Goal: Task Accomplishment & Management: Use online tool/utility

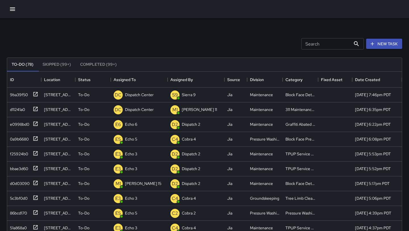
scroll to position [241, 395]
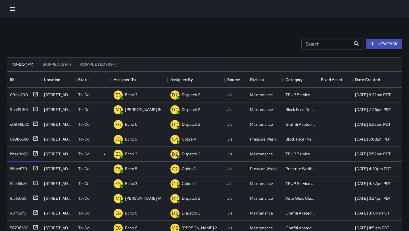
click at [35, 154] on icon at bounding box center [36, 153] width 6 height 6
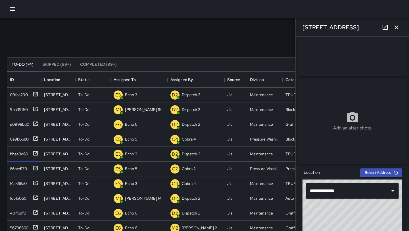
scroll to position [0, 0]
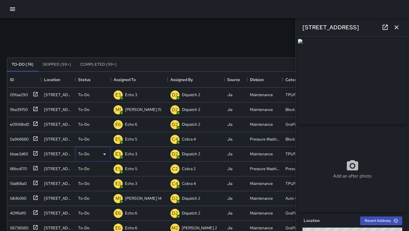
click at [102, 154] on icon at bounding box center [104, 154] width 7 height 7
click at [99, 181] on li "Skipped" at bounding box center [93, 179] width 35 height 10
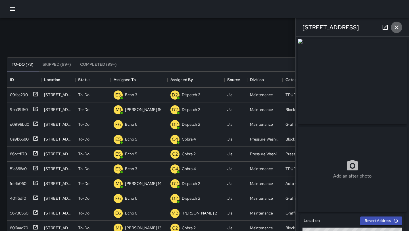
click at [395, 22] on button "button" at bounding box center [396, 27] width 11 height 11
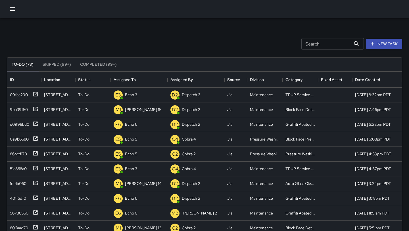
click at [214, 43] on div "Search Search New Task" at bounding box center [205, 44] width 398 height 30
click at [37, 184] on icon at bounding box center [36, 183] width 6 height 6
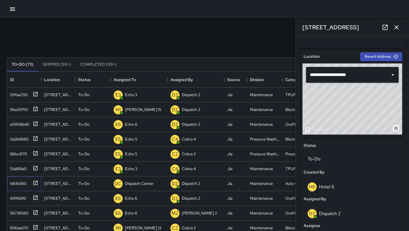
scroll to position [163, 0]
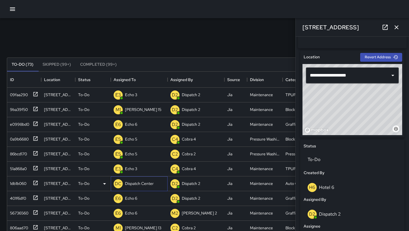
click at [150, 184] on p "Dispatch Center" at bounding box center [139, 183] width 29 height 6
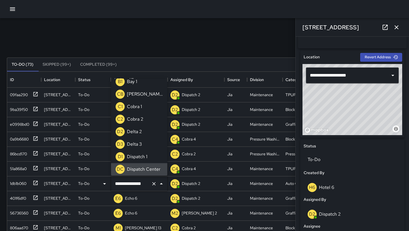
click at [155, 184] on icon "Clear" at bounding box center [154, 184] width 6 height 6
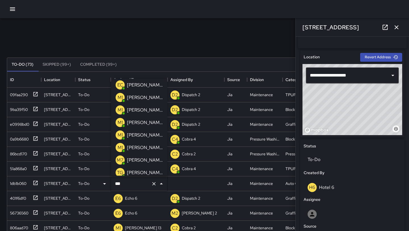
scroll to position [0, 0]
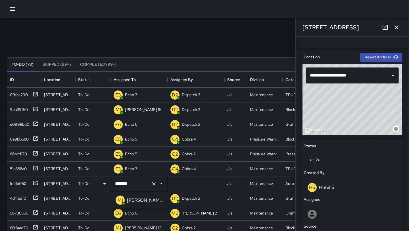
type input "*******"
click at [399, 28] on icon "button" at bounding box center [396, 27] width 7 height 7
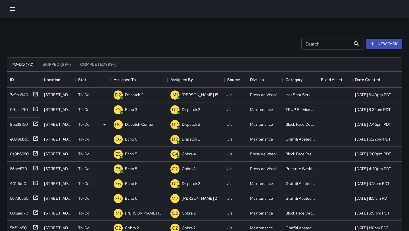
click at [32, 128] on div "9ba39f50" at bounding box center [24, 124] width 34 height 15
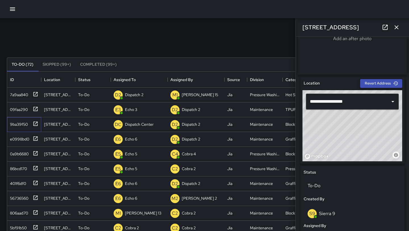
scroll to position [121, 0]
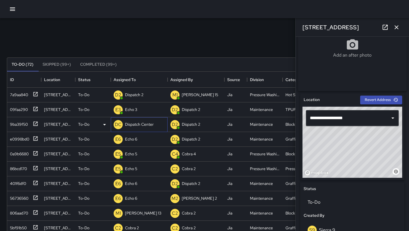
click at [149, 122] on p "Dispatch Center" at bounding box center [139, 124] width 29 height 6
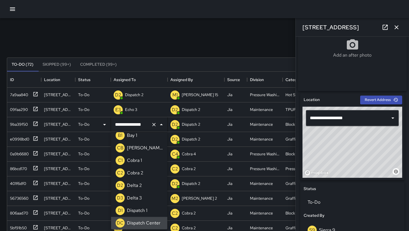
click at [153, 123] on icon "Clear" at bounding box center [153, 124] width 3 height 3
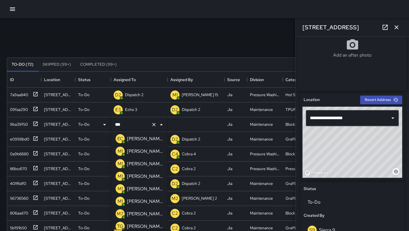
scroll to position [0, 0]
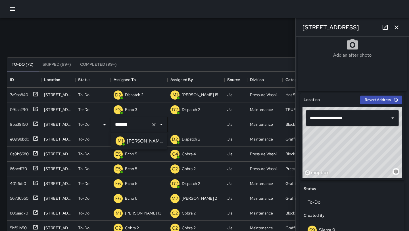
type input "*******"
click at [395, 24] on icon "button" at bounding box center [396, 27] width 7 height 7
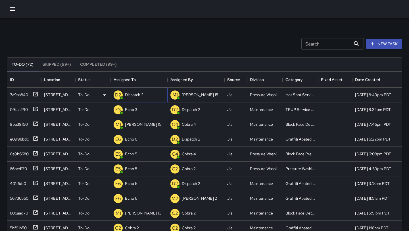
click at [141, 96] on p "Dispatch 2" at bounding box center [134, 95] width 18 height 6
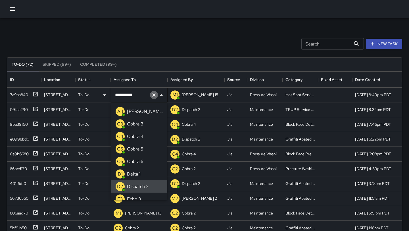
click at [154, 96] on icon "Clear" at bounding box center [154, 95] width 6 height 6
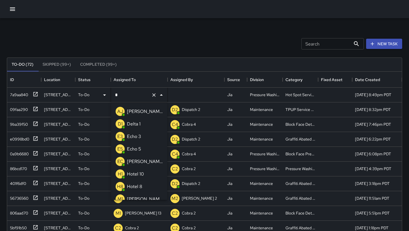
type input "**"
click at [148, 122] on li "E5 Echo 5" at bounding box center [139, 124] width 56 height 12
